Goal: Task Accomplishment & Management: Use online tool/utility

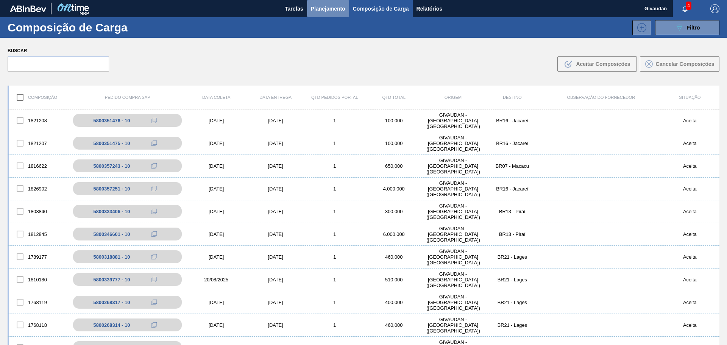
click at [321, 4] on span "Planejamento" at bounding box center [328, 8] width 34 height 9
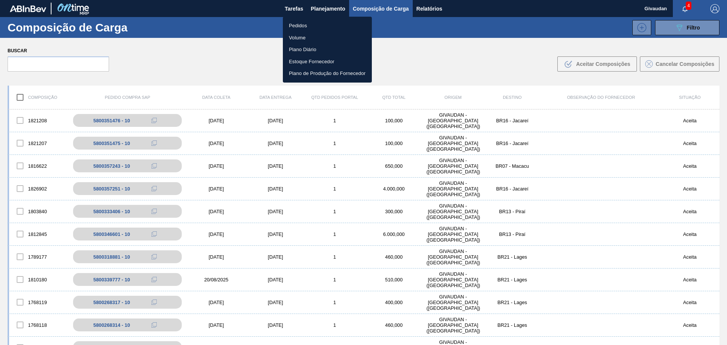
click at [303, 23] on li "Pedidos" at bounding box center [327, 26] width 89 height 12
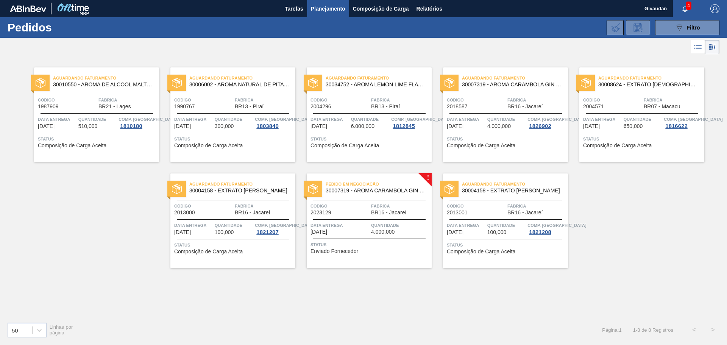
click at [357, 250] on span "Enviado Fornecedor" at bounding box center [335, 252] width 48 height 6
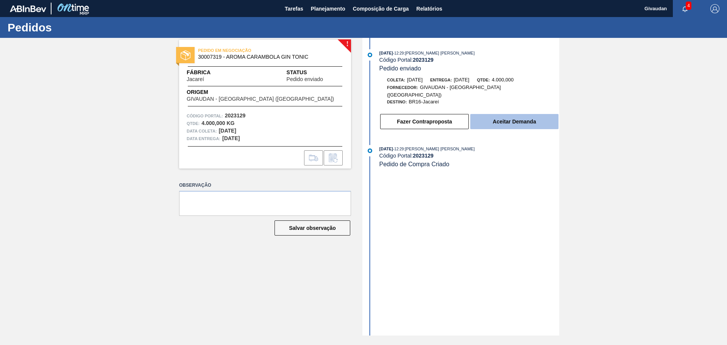
click at [526, 114] on button "Aceitar Demanda" at bounding box center [515, 121] width 88 height 15
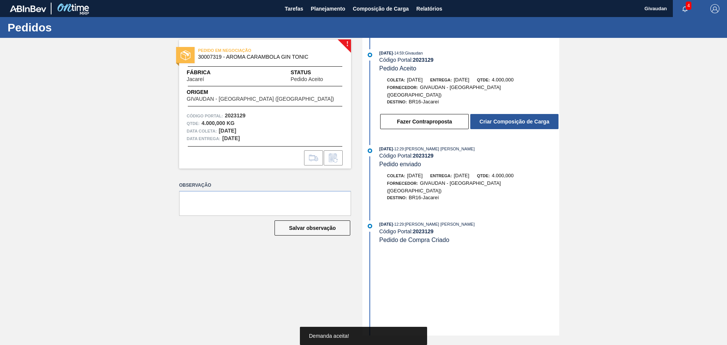
click at [526, 114] on button "Criar Composição de Carga" at bounding box center [515, 121] width 88 height 15
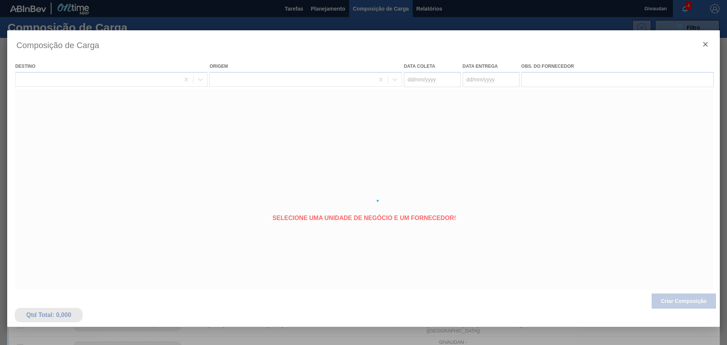
type coleta "[DATE]"
type entrega "[DATE]"
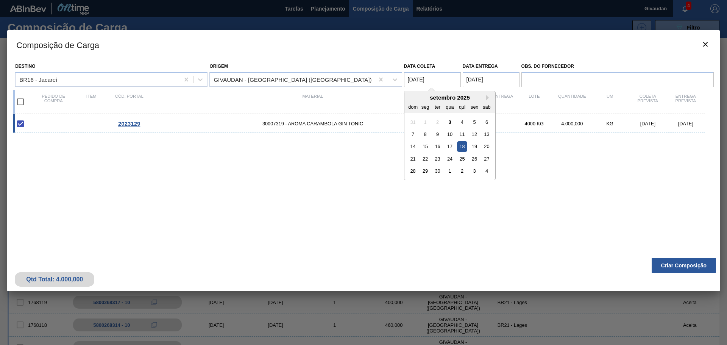
click at [438, 81] on coleta "[DATE]" at bounding box center [432, 79] width 57 height 15
click at [425, 160] on div "22" at bounding box center [425, 159] width 10 height 10
type coleta "[DATE]"
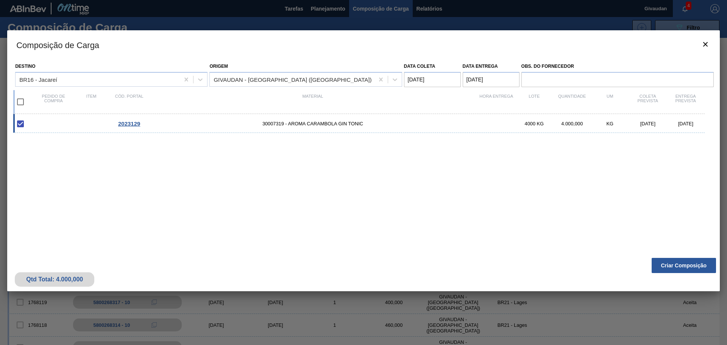
click at [486, 80] on entrega "[DATE]" at bounding box center [491, 79] width 57 height 15
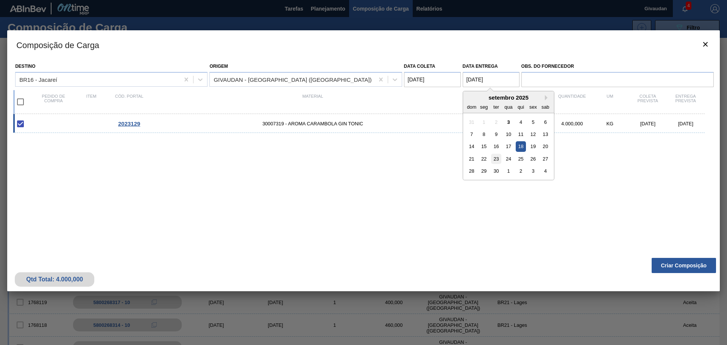
click at [497, 160] on div "23" at bounding box center [496, 159] width 10 height 10
type entrega "[DATE]"
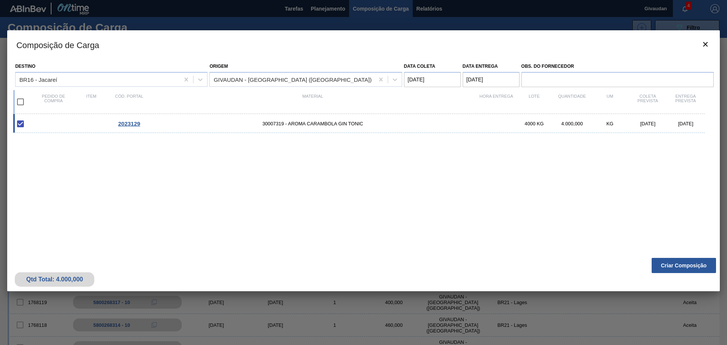
click at [432, 84] on coleta "[DATE]" at bounding box center [432, 79] width 57 height 15
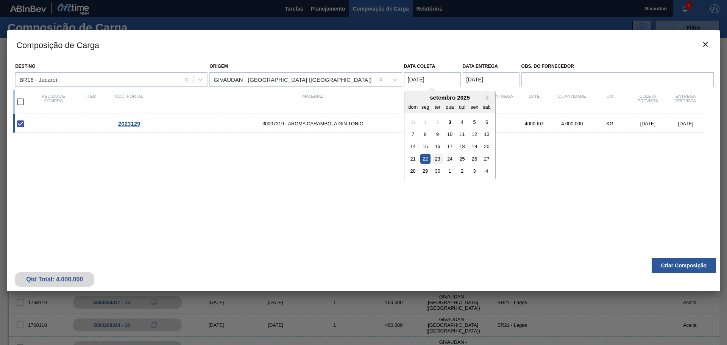
click at [439, 161] on div "23" at bounding box center [438, 159] width 10 height 10
type coleta "[DATE]"
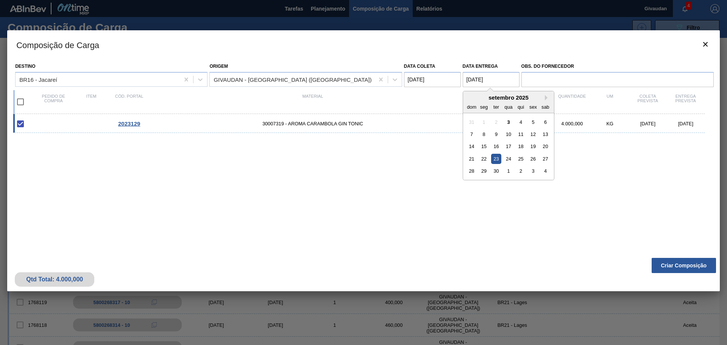
click at [470, 78] on entrega "[DATE]" at bounding box center [491, 79] width 57 height 15
click at [508, 159] on div "24" at bounding box center [509, 159] width 10 height 10
type entrega "[DATE]"
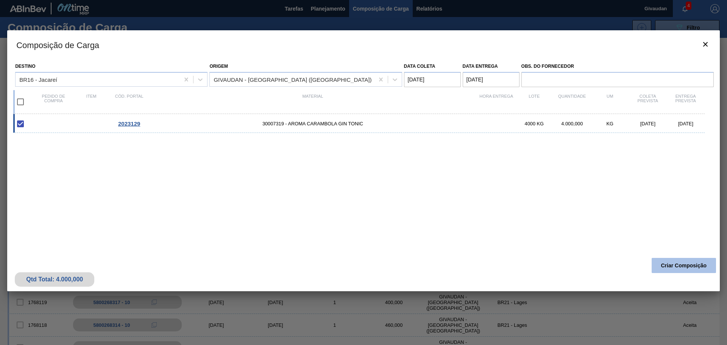
click at [669, 264] on button "Criar Composição" at bounding box center [684, 265] width 64 height 15
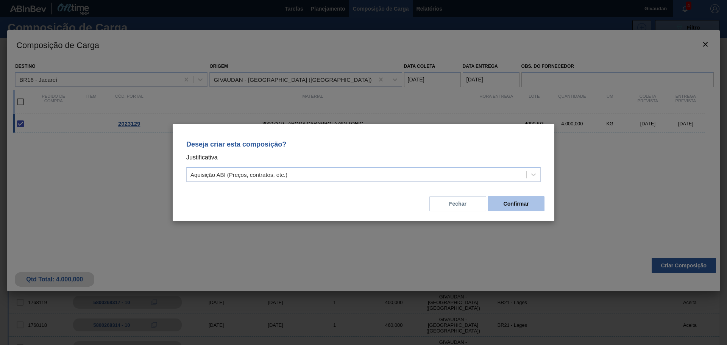
click at [507, 204] on button "Confirmar" at bounding box center [516, 203] width 57 height 15
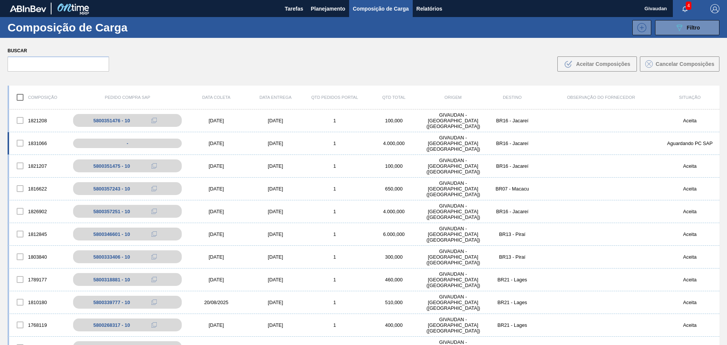
click at [211, 145] on div "[DATE]" at bounding box center [216, 144] width 59 height 6
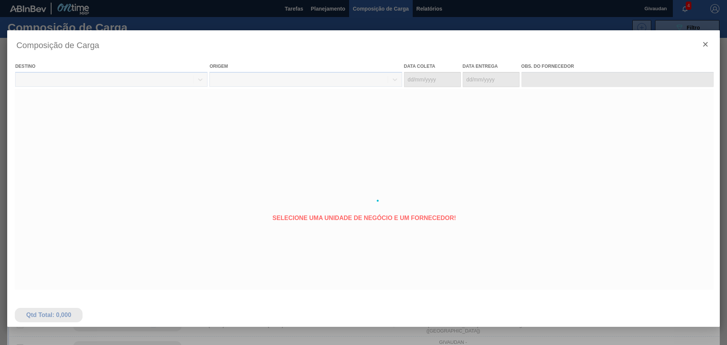
type coleta "[DATE]"
type entrega "[DATE]"
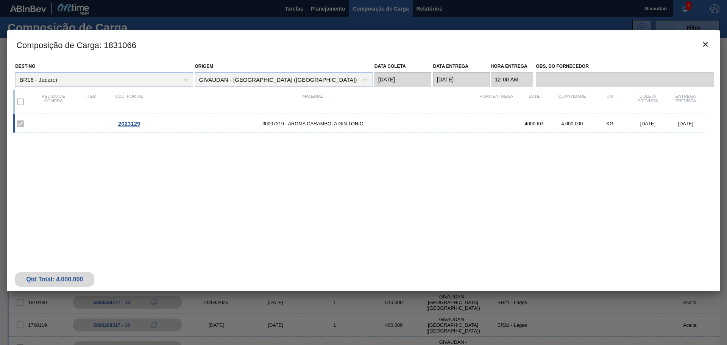
click at [136, 124] on span "2023129" at bounding box center [129, 123] width 22 height 6
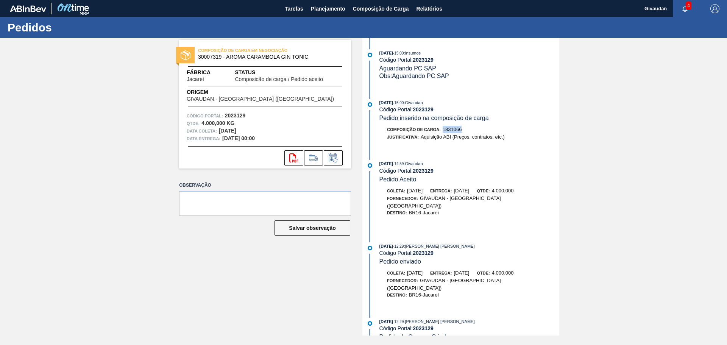
drag, startPoint x: 464, startPoint y: 129, endPoint x: 442, endPoint y: 131, distance: 22.1
click at [442, 131] on div "Composição de Carga : 1831066" at bounding box center [470, 130] width 180 height 8
drag, startPoint x: 442, startPoint y: 107, endPoint x: 378, endPoint y: 107, distance: 63.7
click at [378, 107] on div "[DATE] 15:00 : Givaudan Código Portal: 2023129 Pedido inserido na composição de…" at bounding box center [461, 110] width 195 height 23
copy div "Código Portal: 2023129"
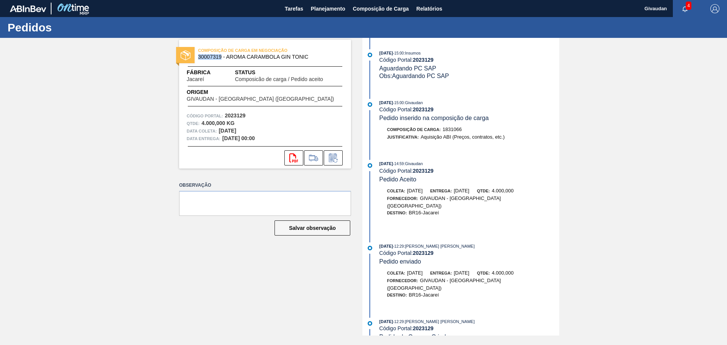
drag, startPoint x: 222, startPoint y: 57, endPoint x: 200, endPoint y: 75, distance: 28.0
click at [199, 58] on span "30007319 - AROMA CARAMBOLA GIN TONIC" at bounding box center [267, 57] width 138 height 6
copy span "30007319"
click at [314, 11] on span "Planejamento" at bounding box center [328, 8] width 34 height 9
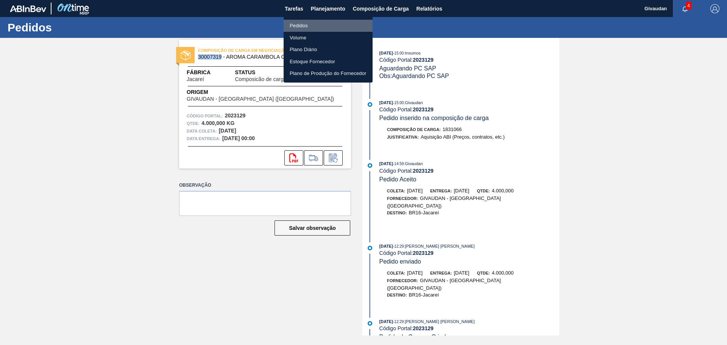
click at [302, 25] on li "Pedidos" at bounding box center [328, 26] width 89 height 12
